Goal: Information Seeking & Learning: Find specific fact

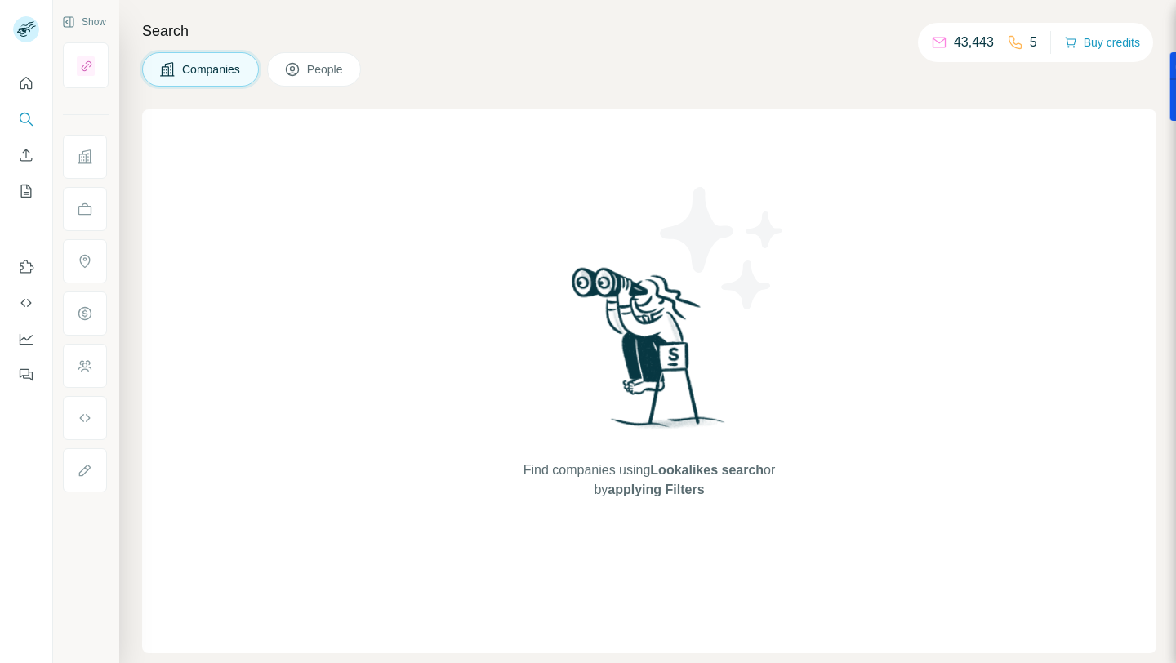
click at [931, 42] on icon at bounding box center [939, 42] width 16 height 16
click at [25, 123] on icon "Search" at bounding box center [26, 119] width 16 height 16
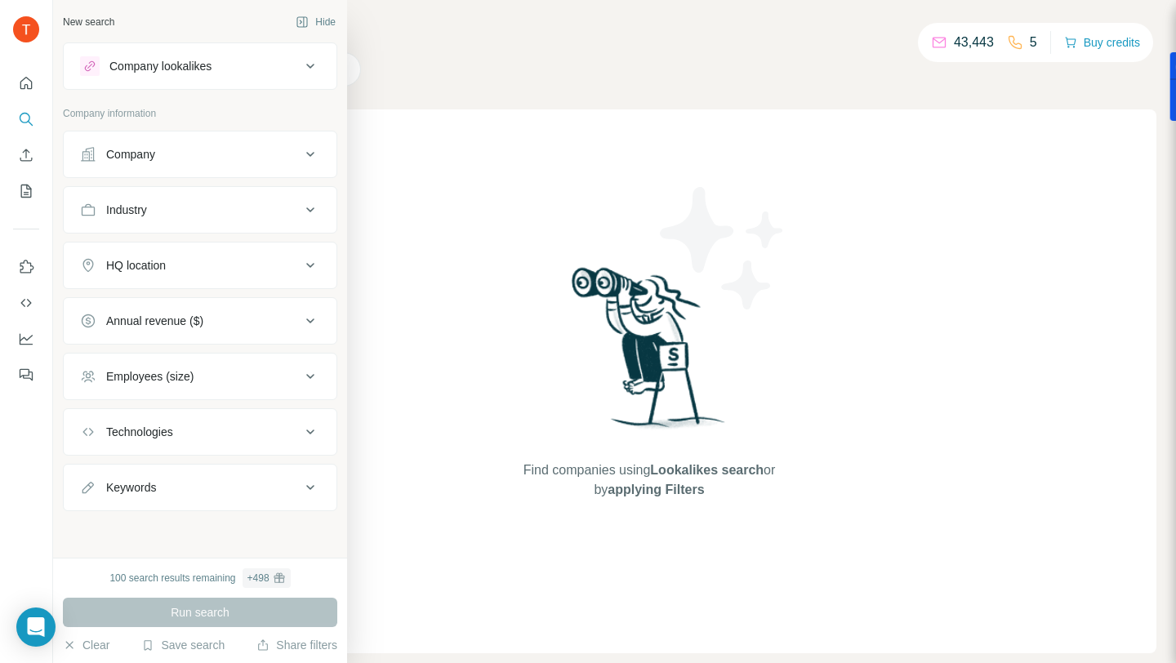
click at [169, 159] on div "Company" at bounding box center [190, 154] width 221 height 16
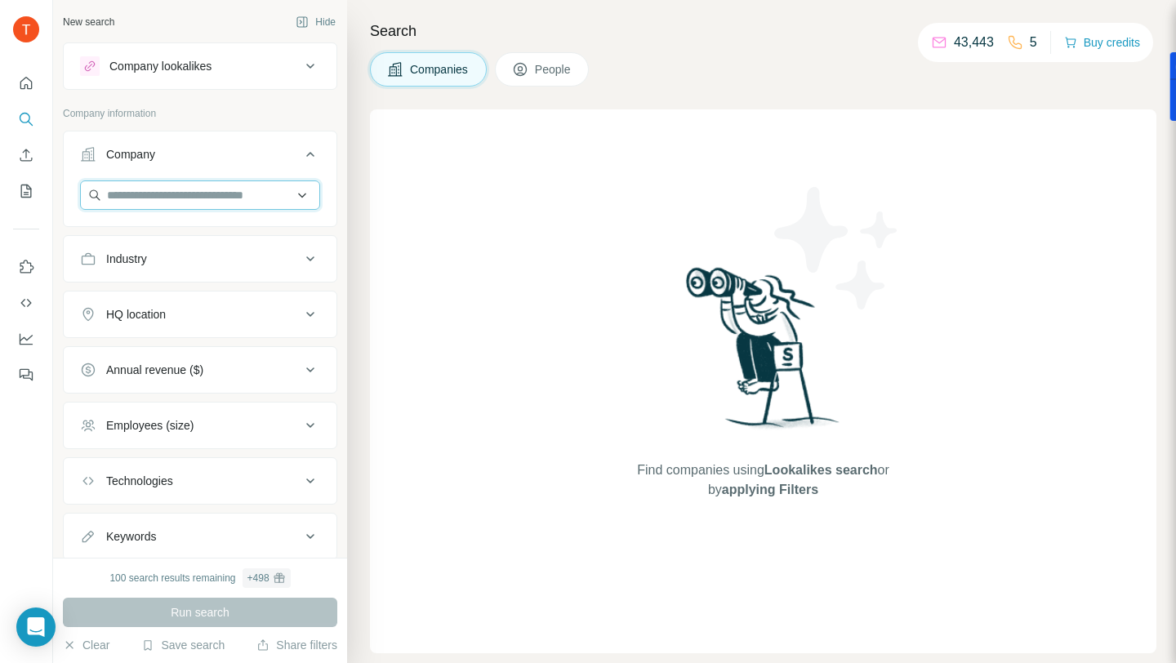
click at [269, 196] on input "text" at bounding box center [200, 195] width 240 height 29
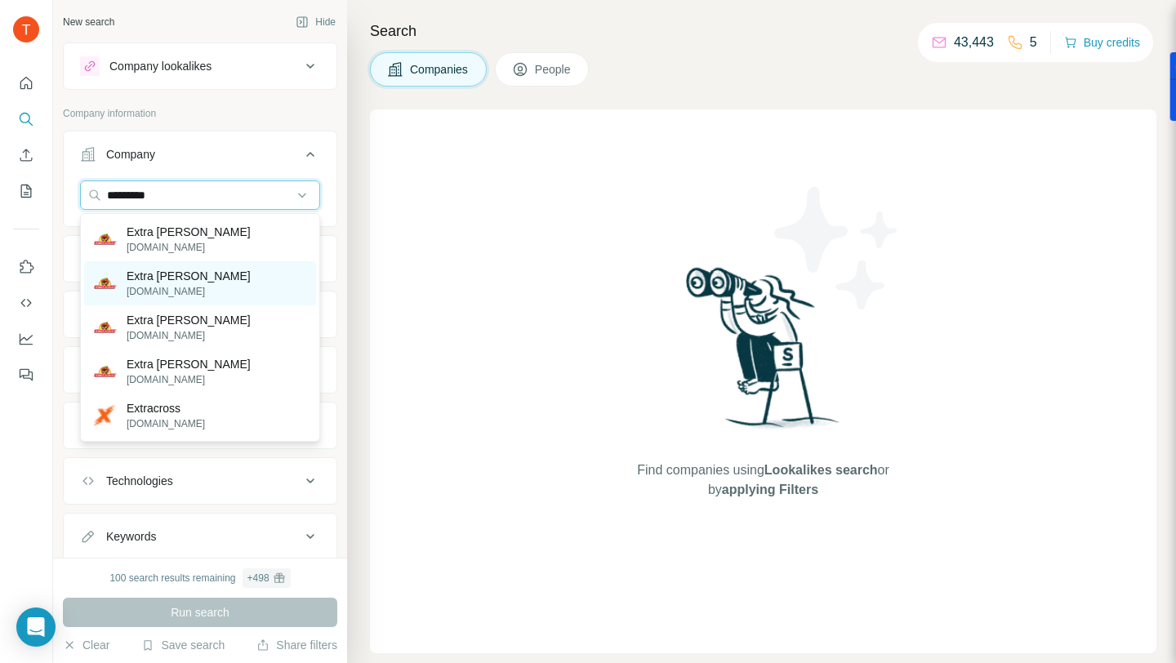
type input "*********"
click at [224, 268] on div "Extra [PERSON_NAME] [DOMAIN_NAME]" at bounding box center [200, 283] width 232 height 44
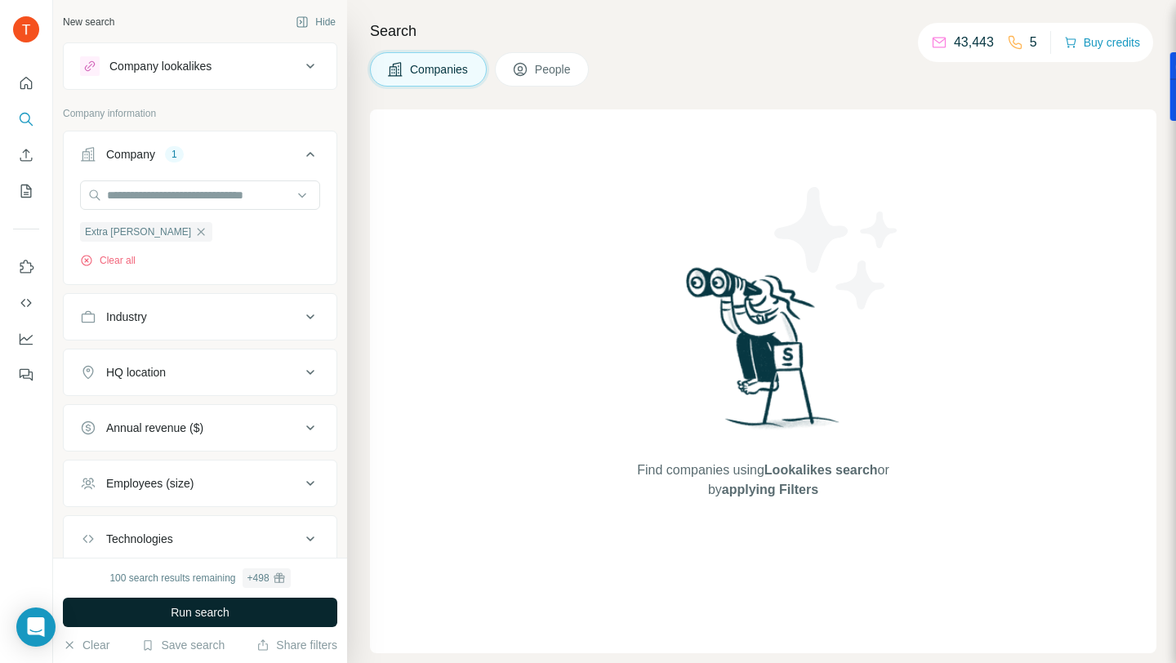
click at [216, 608] on span "Run search" at bounding box center [200, 612] width 59 height 16
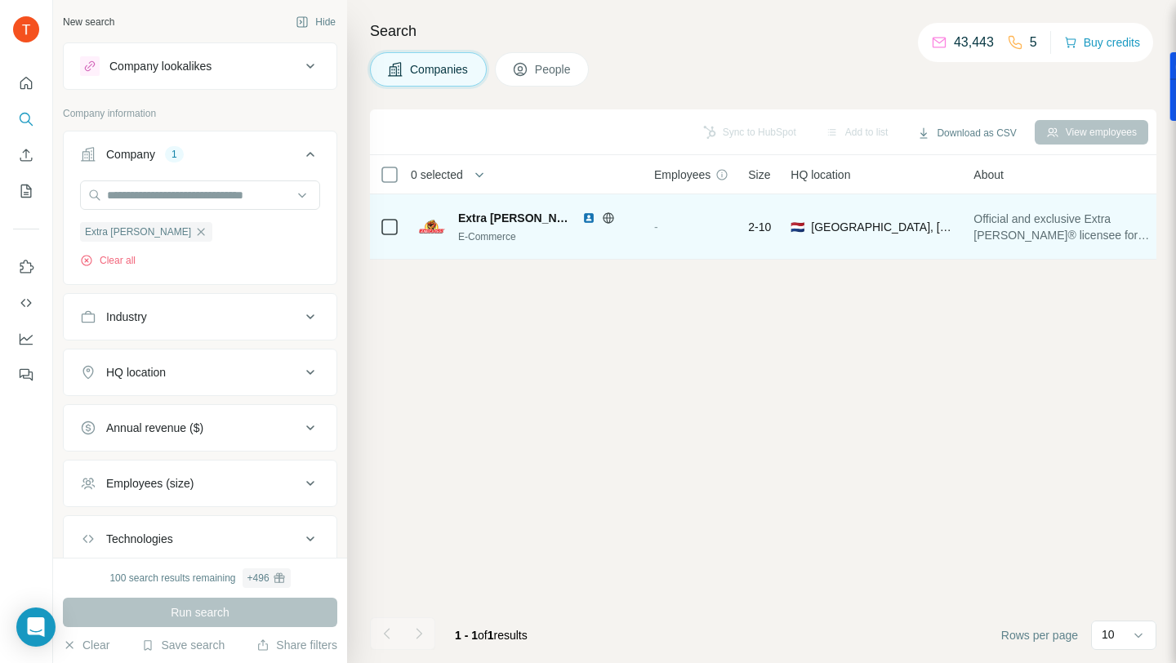
click at [498, 216] on span "Extra [PERSON_NAME]" at bounding box center [516, 218] width 116 height 16
click at [813, 227] on span "[GEOGRAPHIC_DATA], [GEOGRAPHIC_DATA]" at bounding box center [882, 227] width 143 height 16
click at [700, 234] on div "-" at bounding box center [691, 226] width 74 height 45
click at [1010, 227] on span "Official and exclusive Extra [PERSON_NAME]® licensee for [GEOGRAPHIC_DATA]. Ext…" at bounding box center [1095, 227] width 242 height 33
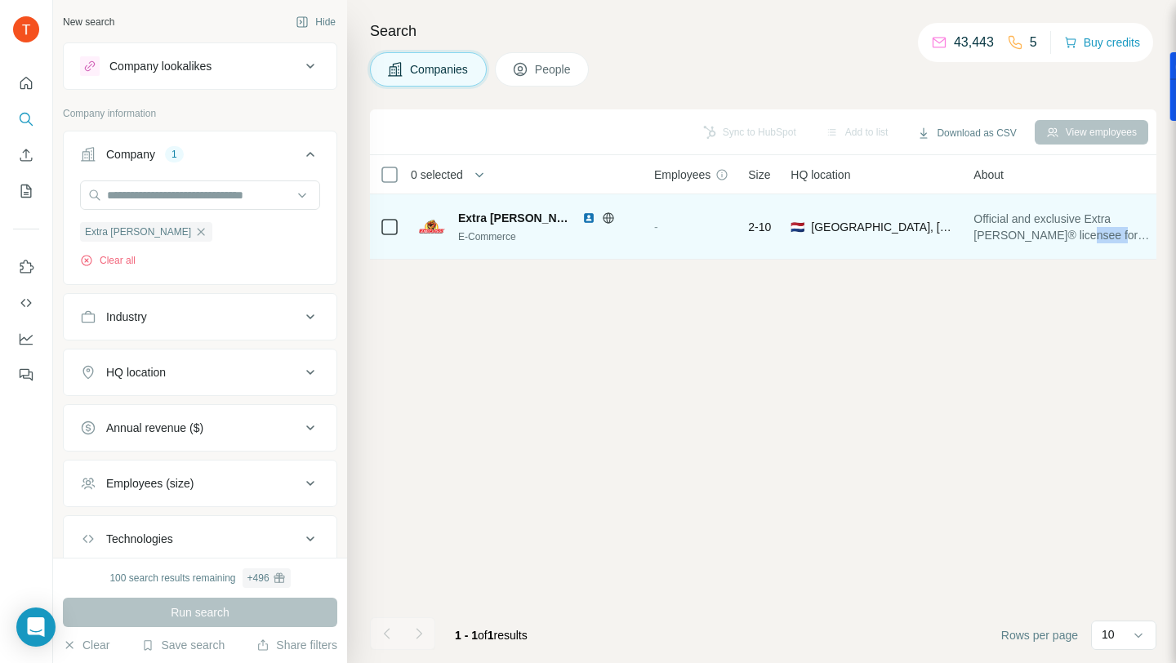
click at [1010, 227] on span "Official and exclusive Extra [PERSON_NAME]® licensee for [GEOGRAPHIC_DATA]. Ext…" at bounding box center [1095, 227] width 242 height 33
click at [476, 221] on span "Extra [PERSON_NAME]" at bounding box center [516, 218] width 116 height 16
click at [582, 216] on img at bounding box center [588, 218] width 13 height 13
